Goal: Information Seeking & Learning: Learn about a topic

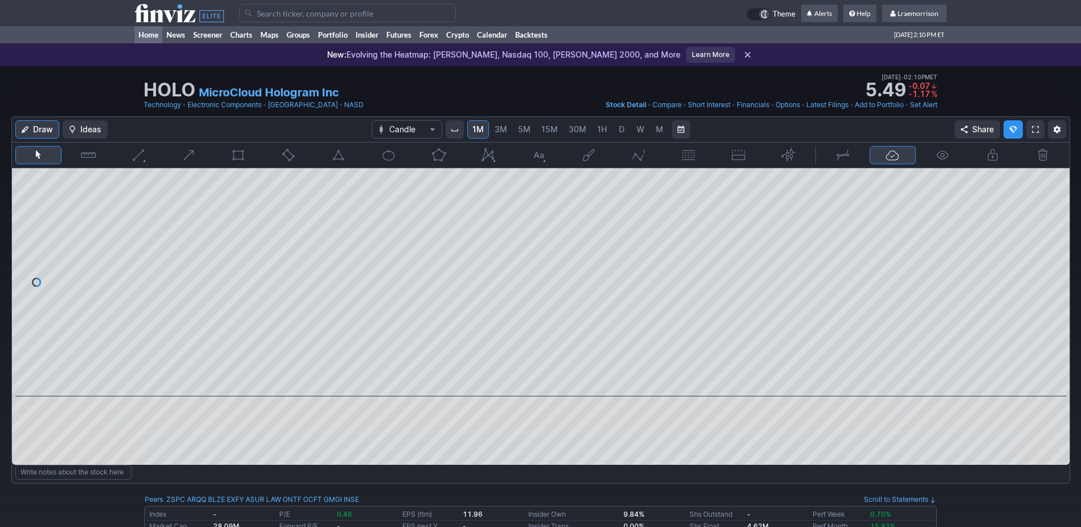
click at [147, 33] on link "Home" at bounding box center [149, 34] width 28 height 17
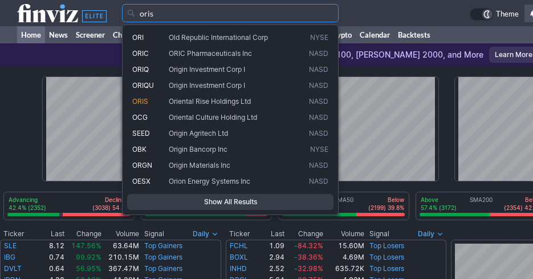
type input "oris"
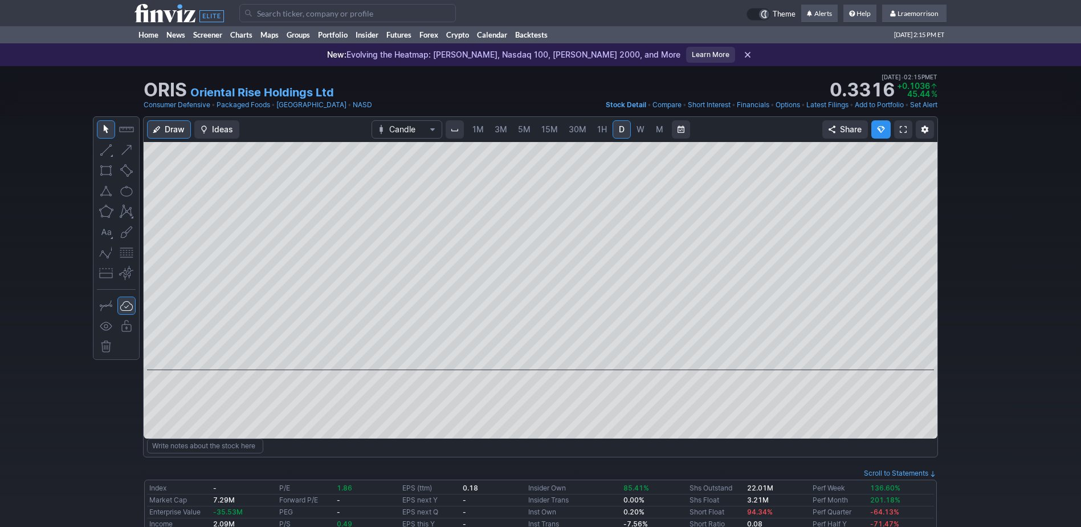
click at [481, 128] on span "1M" at bounding box center [478, 129] width 11 height 10
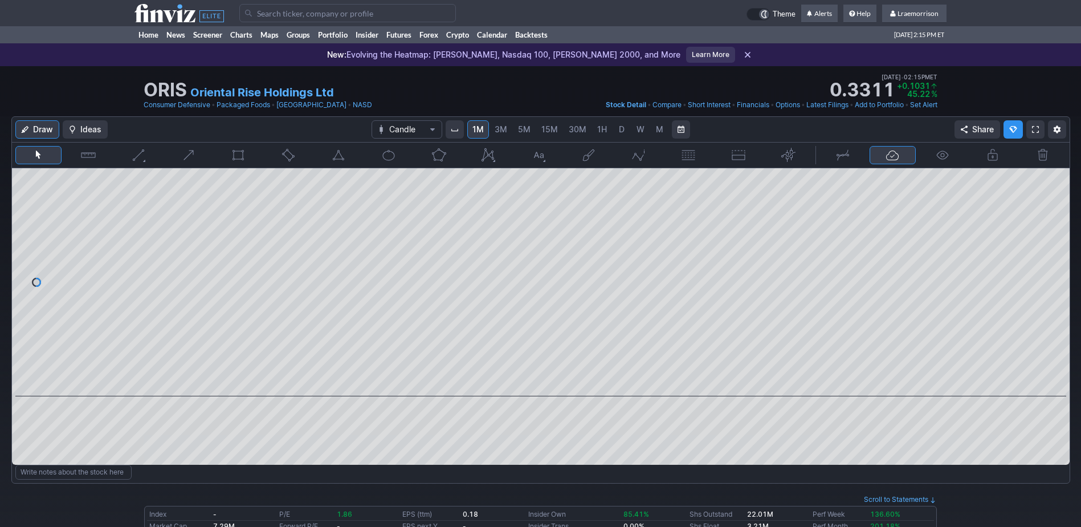
click at [481, 128] on span "1M" at bounding box center [478, 129] width 11 height 10
